Goal: Transaction & Acquisition: Subscribe to service/newsletter

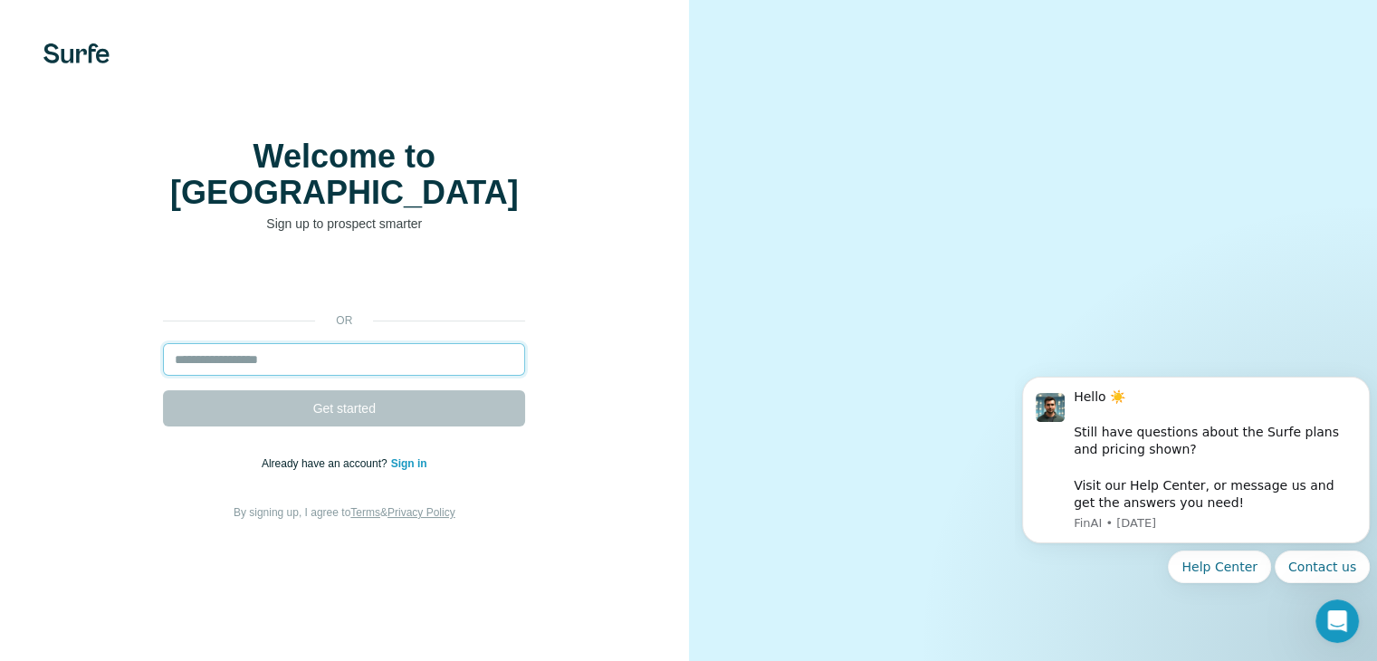
click at [311, 376] on input "email" at bounding box center [344, 359] width 362 height 33
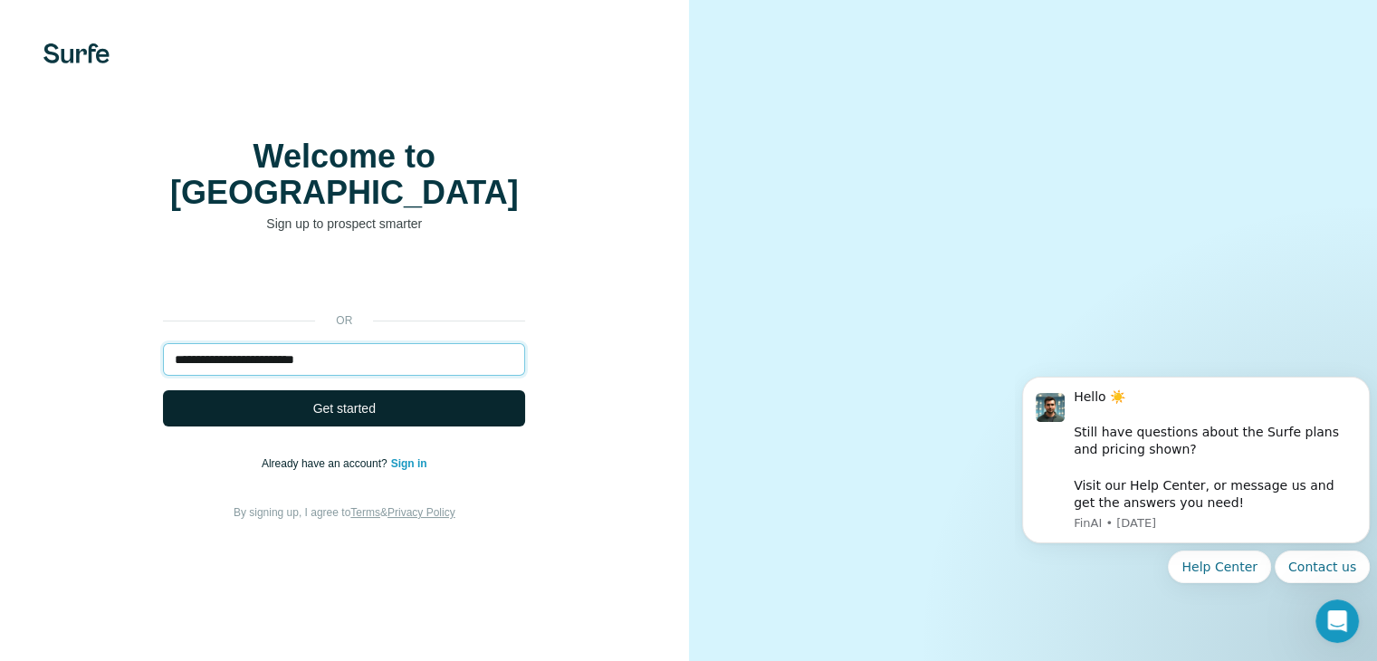
type input "**********"
click at [346, 417] on span "Get started" at bounding box center [344, 408] width 62 height 18
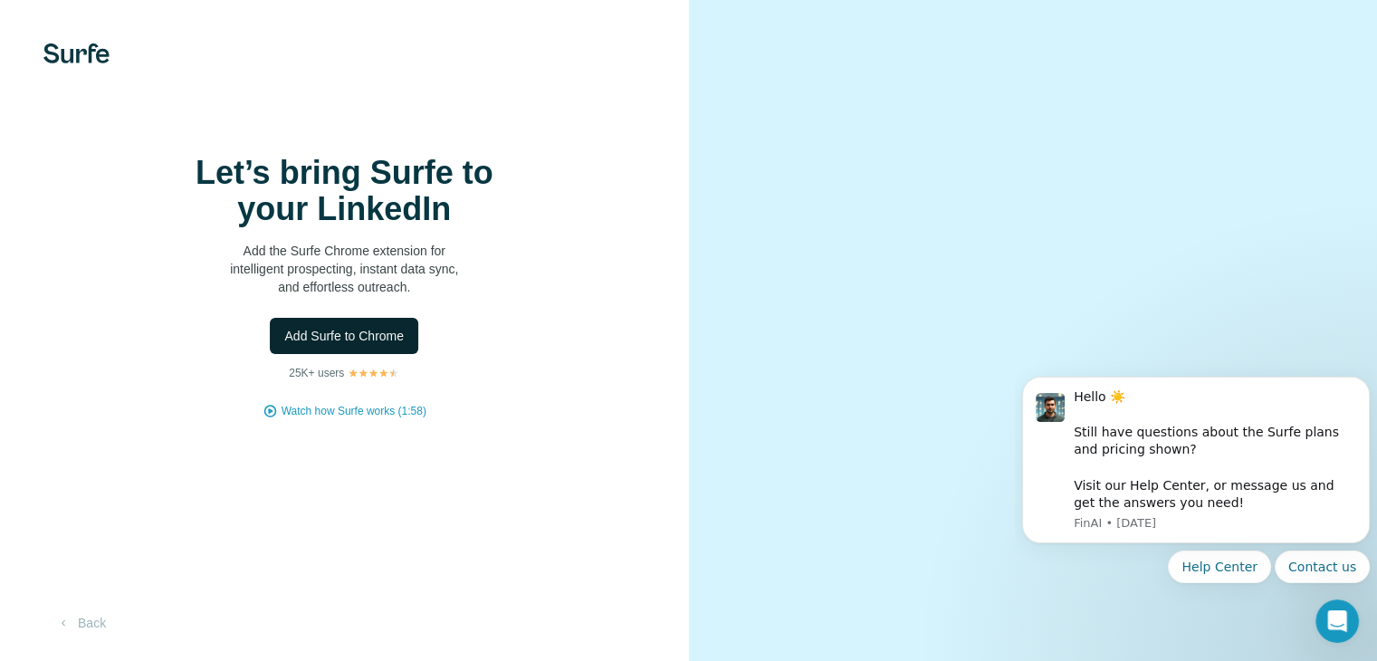
click at [349, 345] on span "Add Surfe to Chrome" at bounding box center [344, 336] width 120 height 18
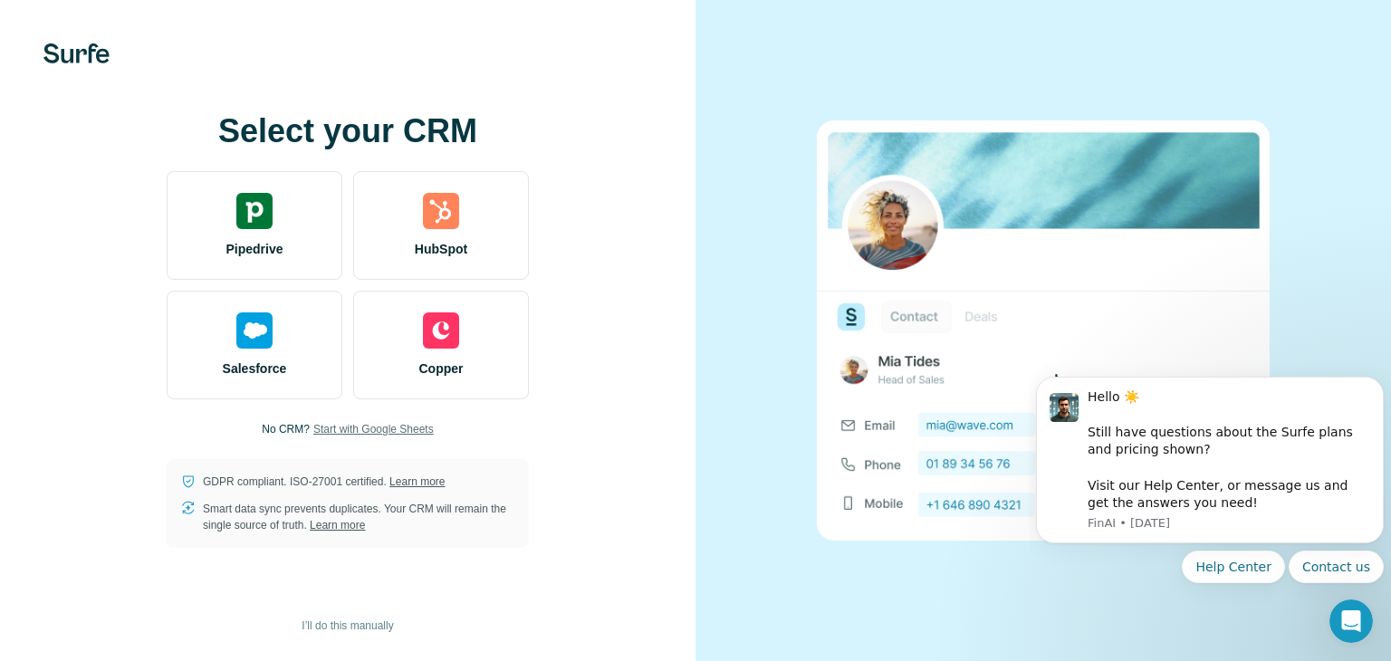
click at [418, 429] on span "Start with Google Sheets" at bounding box center [373, 429] width 120 height 16
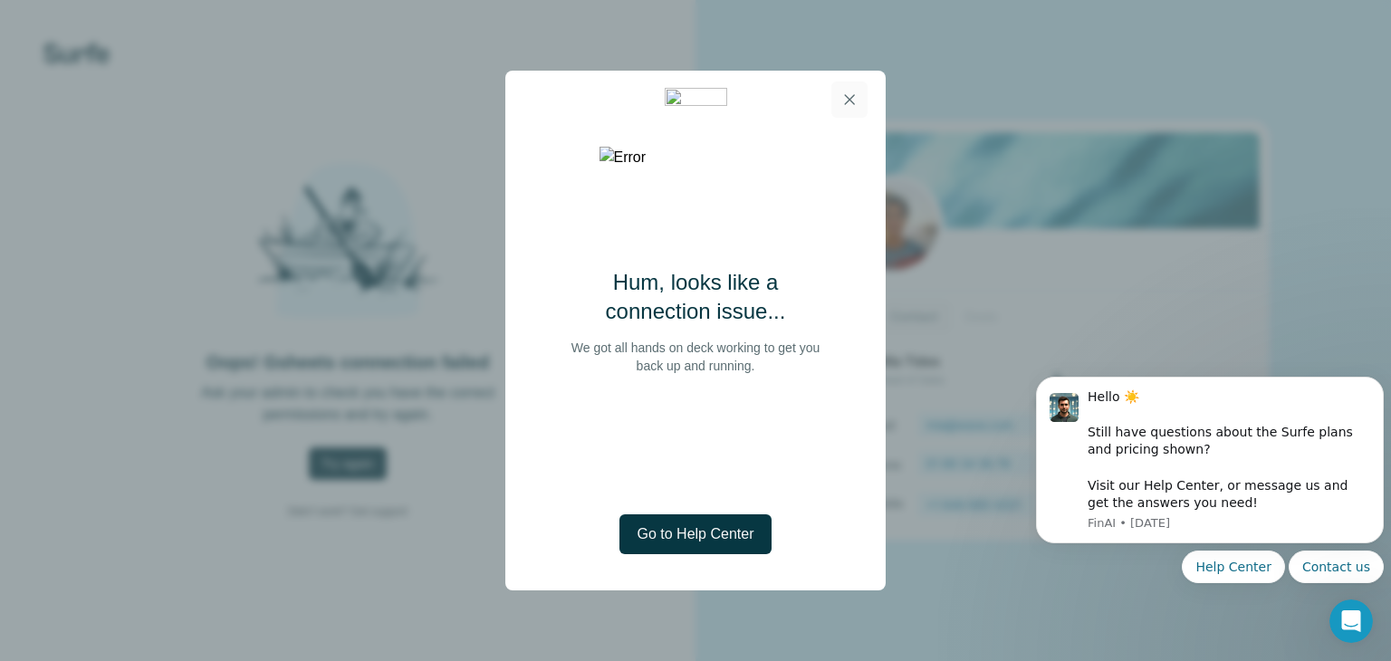
click at [851, 99] on icon "button" at bounding box center [849, 100] width 18 height 18
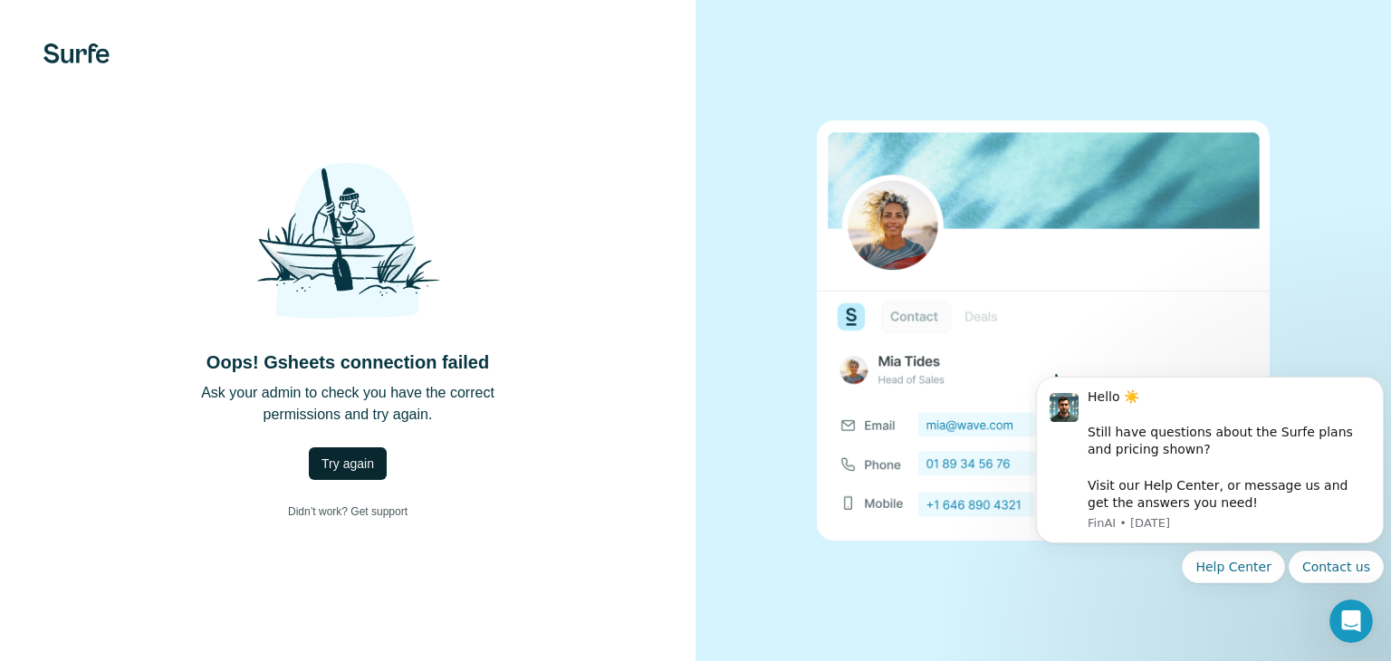
click at [344, 461] on span "Try again" at bounding box center [347, 464] width 53 height 18
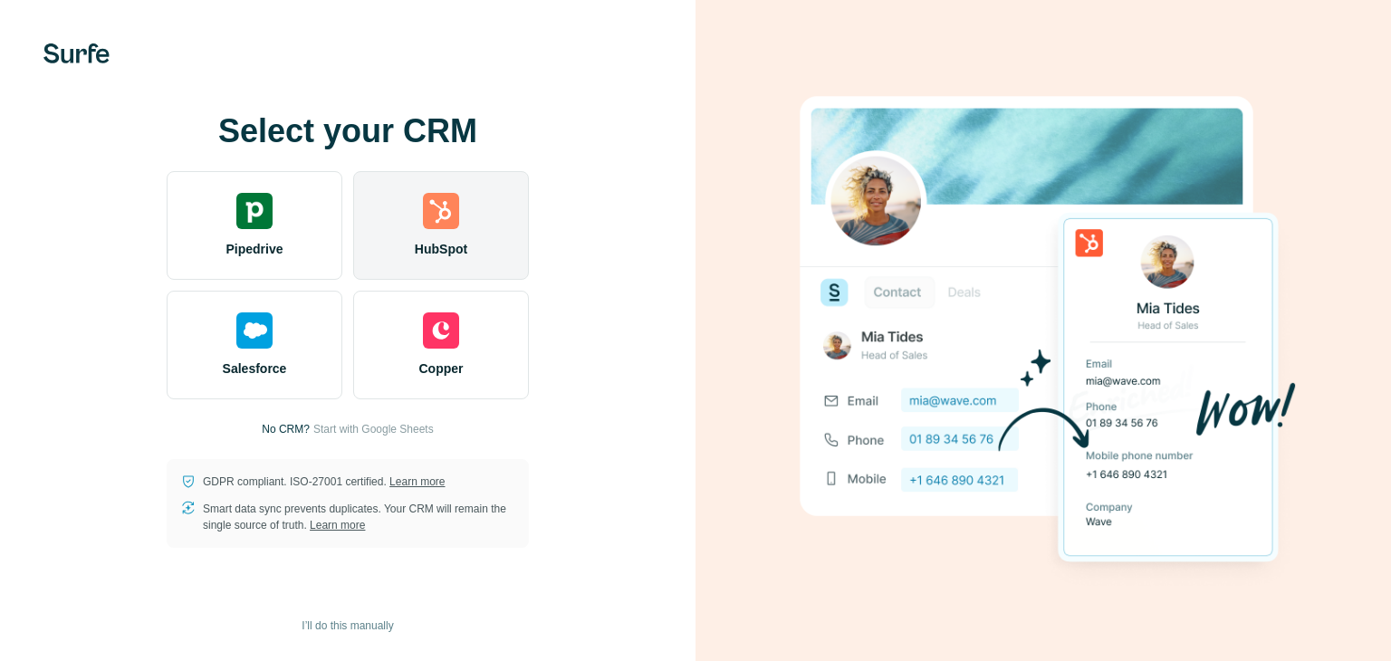
click at [408, 246] on div "HubSpot" at bounding box center [441, 225] width 176 height 109
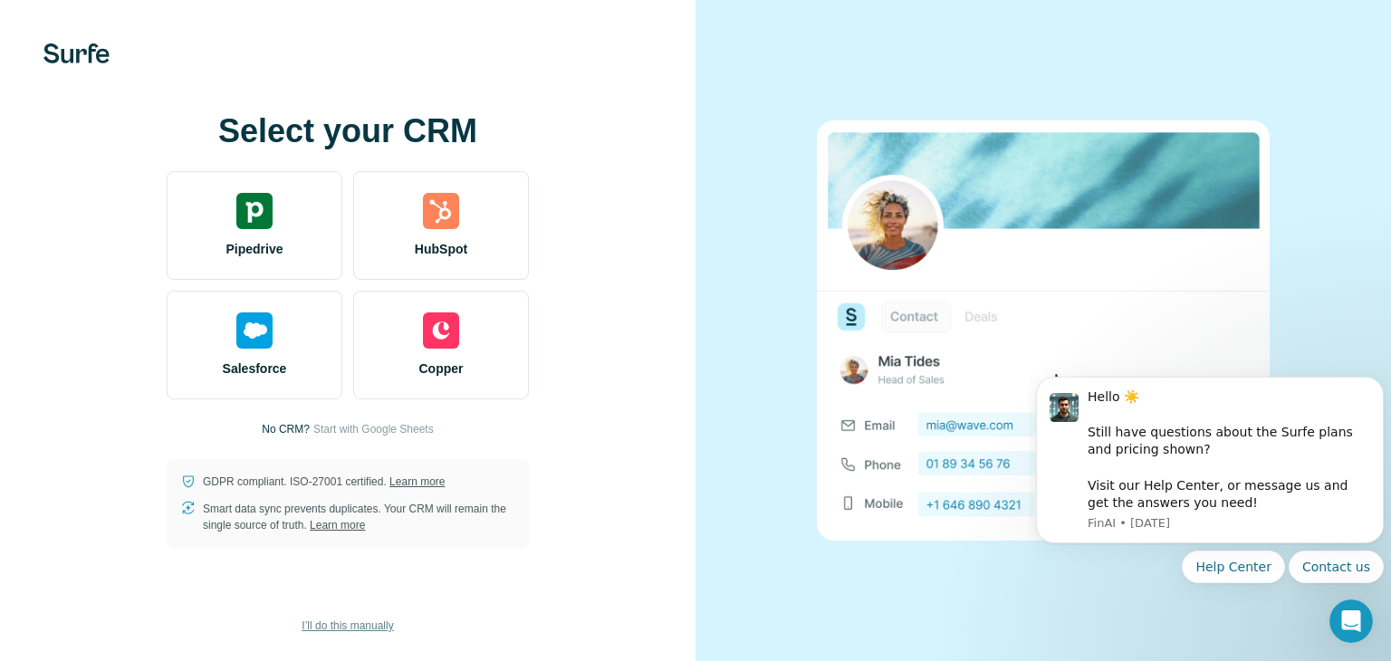
click at [377, 623] on span "I’ll do this manually" at bounding box center [347, 626] width 91 height 16
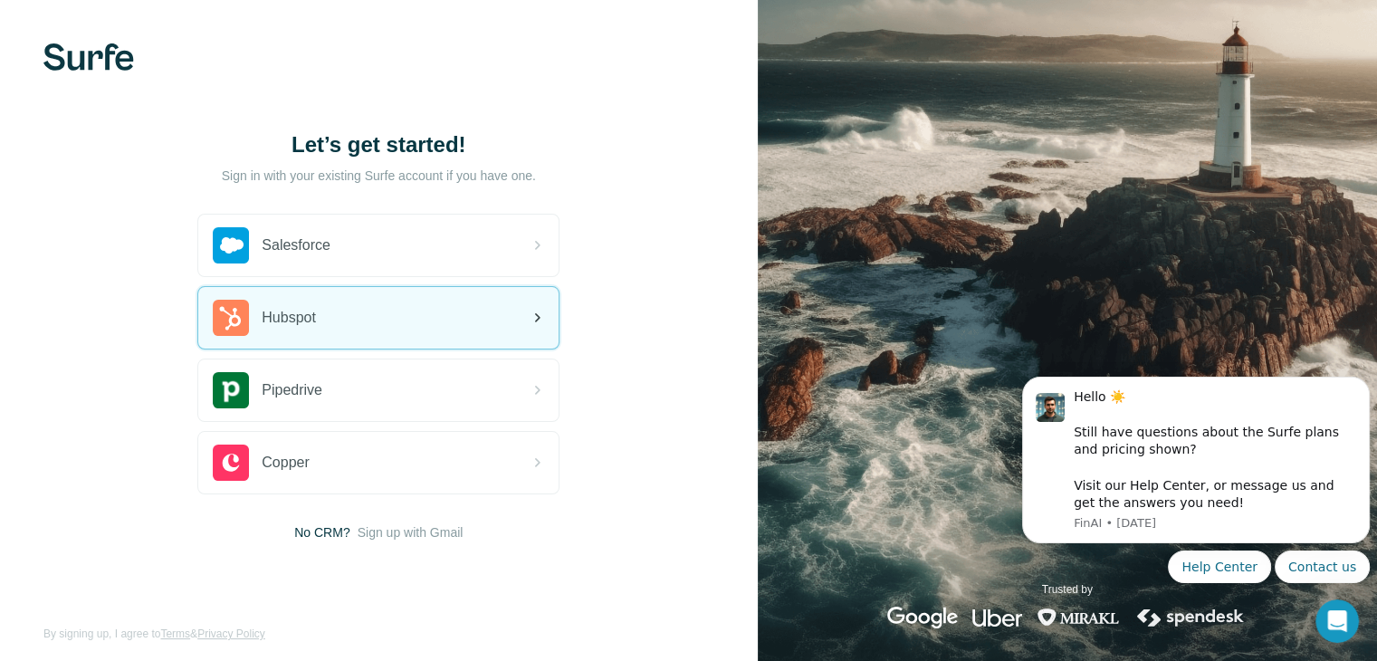
click at [351, 312] on div "Hubspot" at bounding box center [378, 318] width 360 height 62
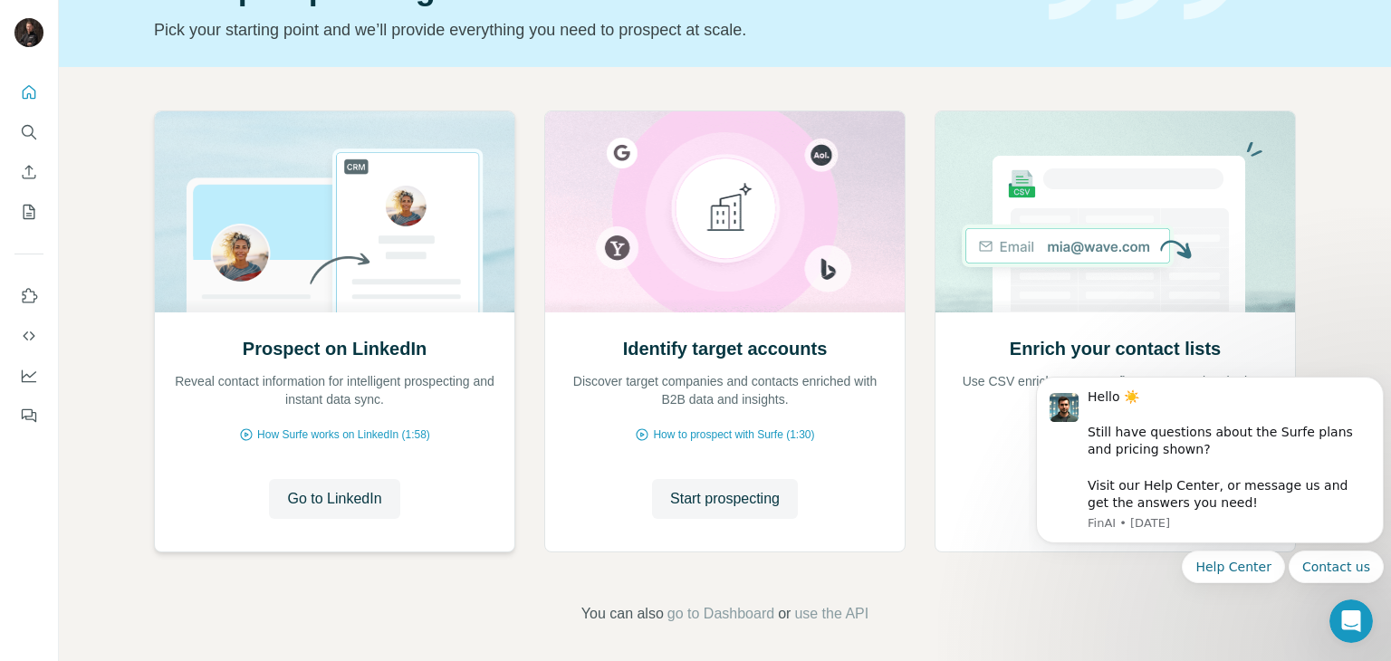
scroll to position [115, 0]
click at [337, 500] on span "Go to LinkedIn" at bounding box center [334, 498] width 94 height 22
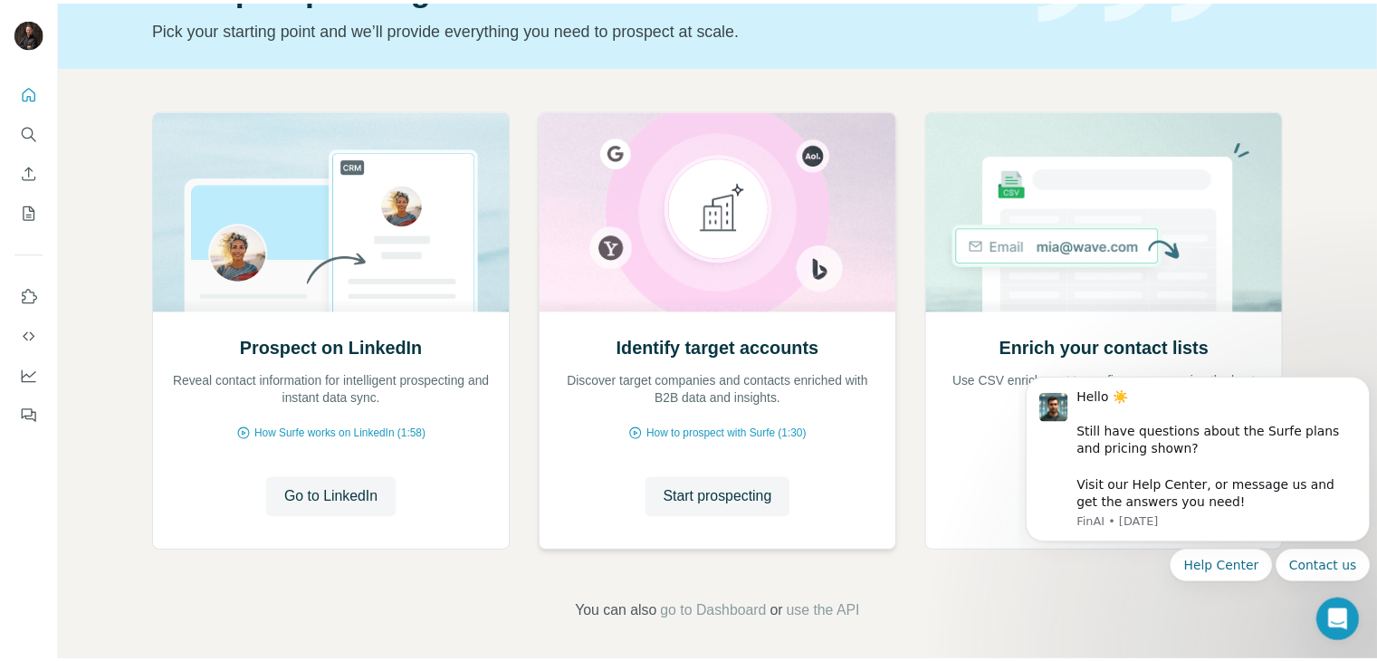
scroll to position [0, 0]
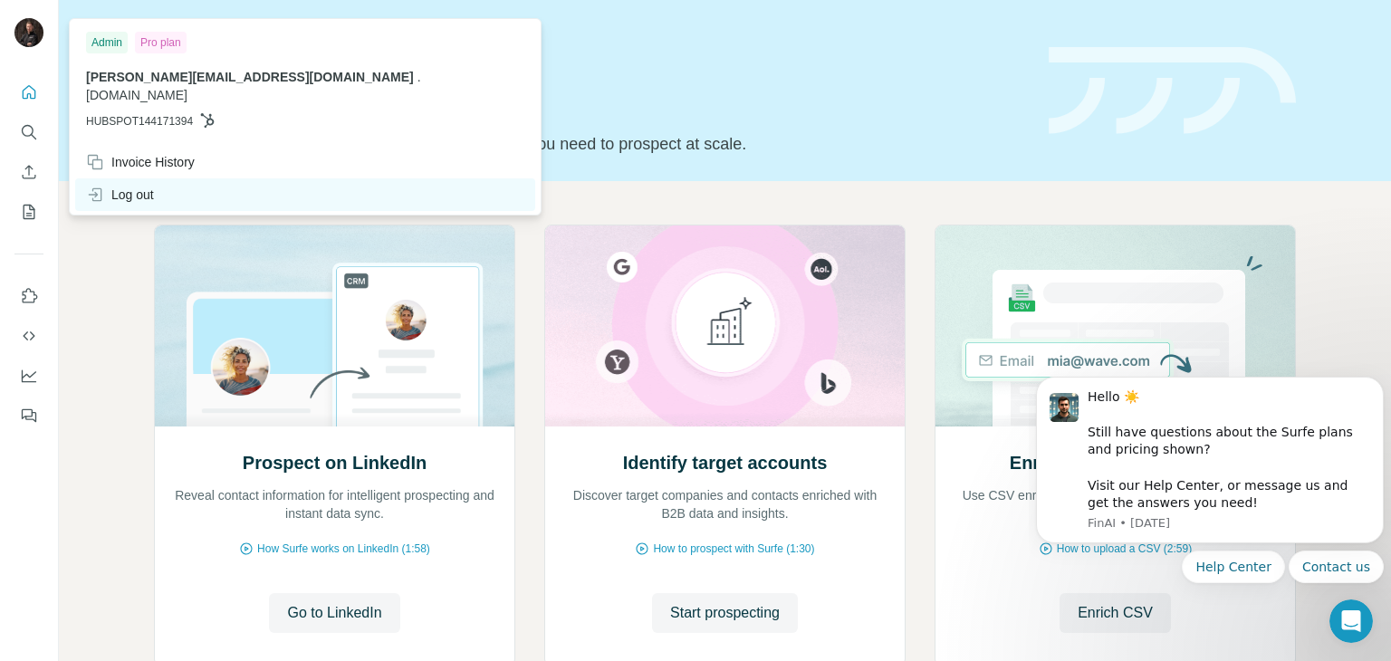
click at [132, 186] on div "Log out" at bounding box center [120, 195] width 68 height 18
